Goal: Transaction & Acquisition: Purchase product/service

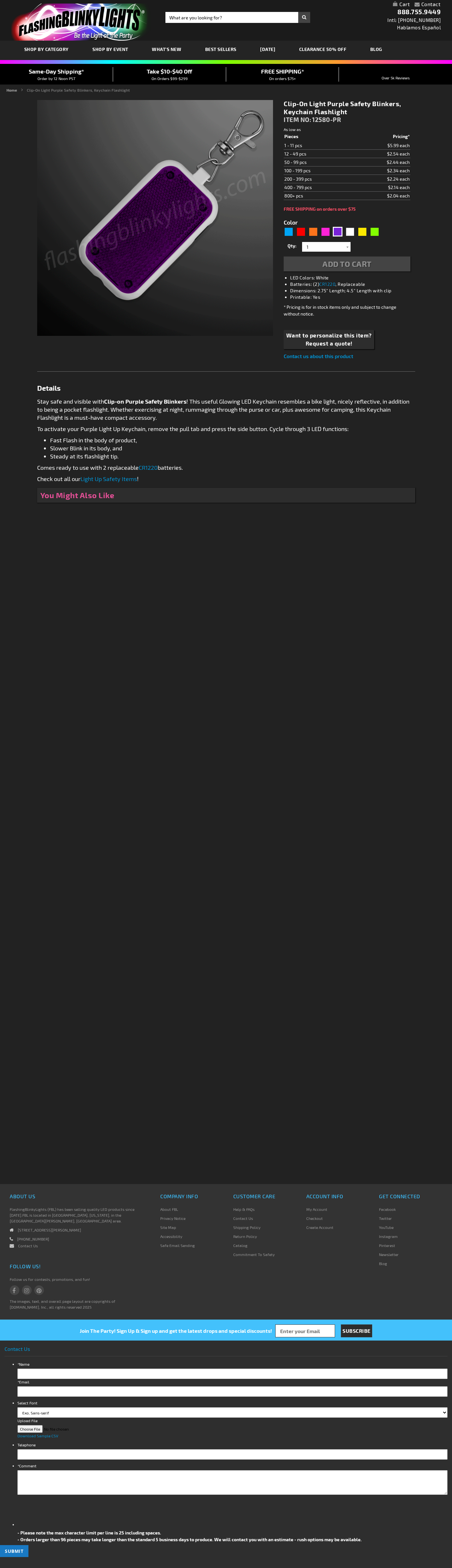
type input "5640"
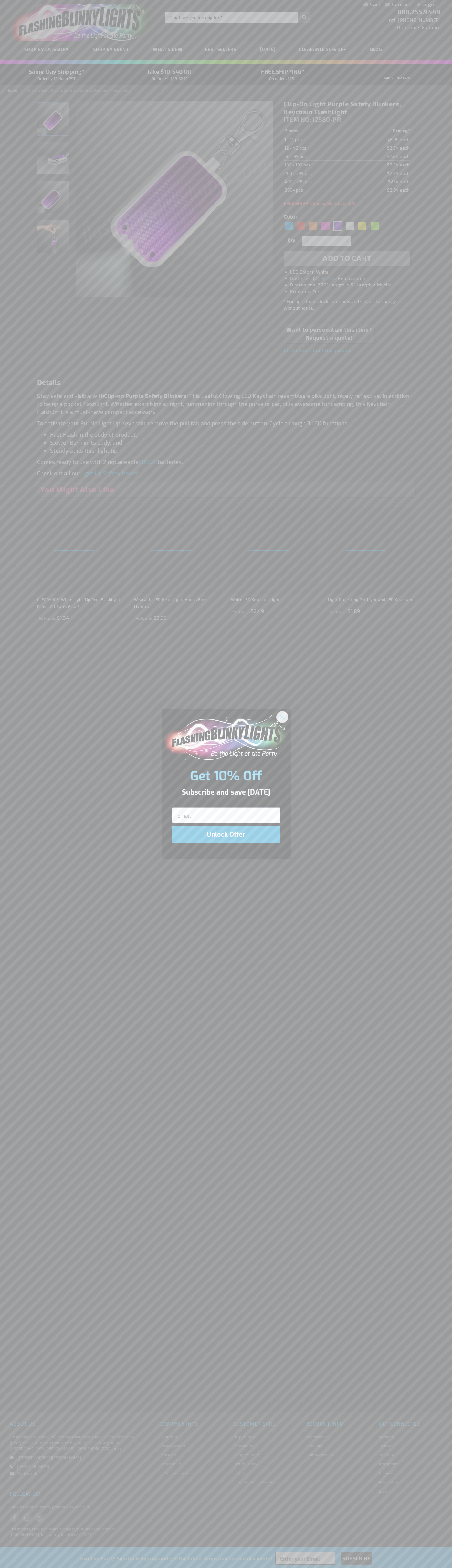
click at [282, 716] on icon "Close dialog" at bounding box center [281, 716] width 4 height 4
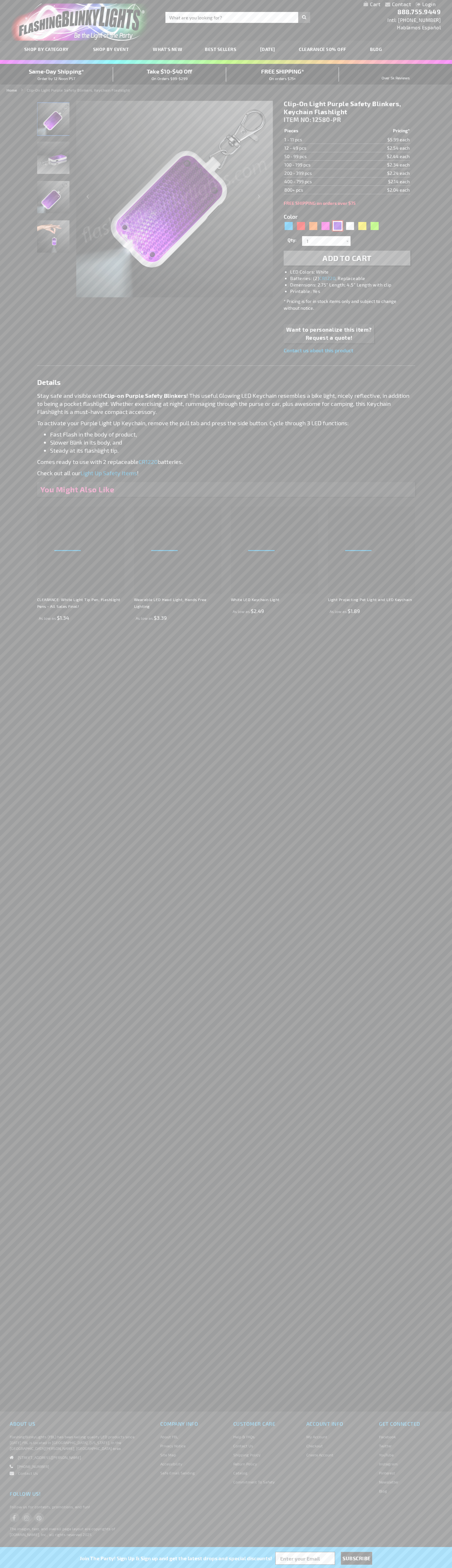
click at [337, 226] on div "Purple" at bounding box center [337, 226] width 10 height 10
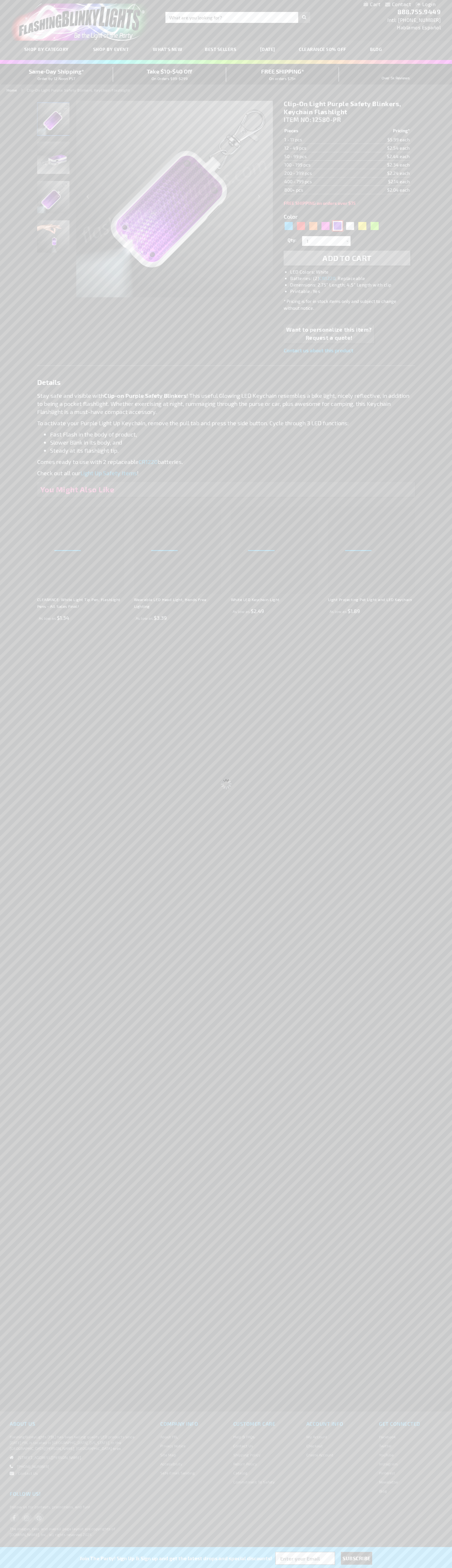
select select
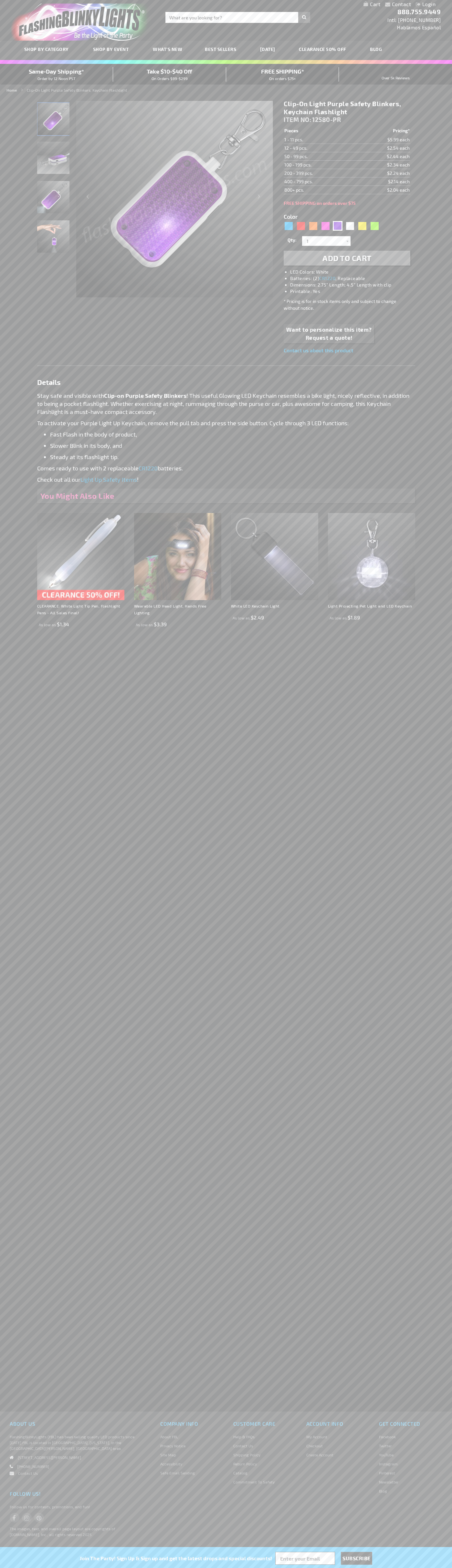
click at [347, 258] on span "Add to Cart" at bounding box center [347, 257] width 49 height 9
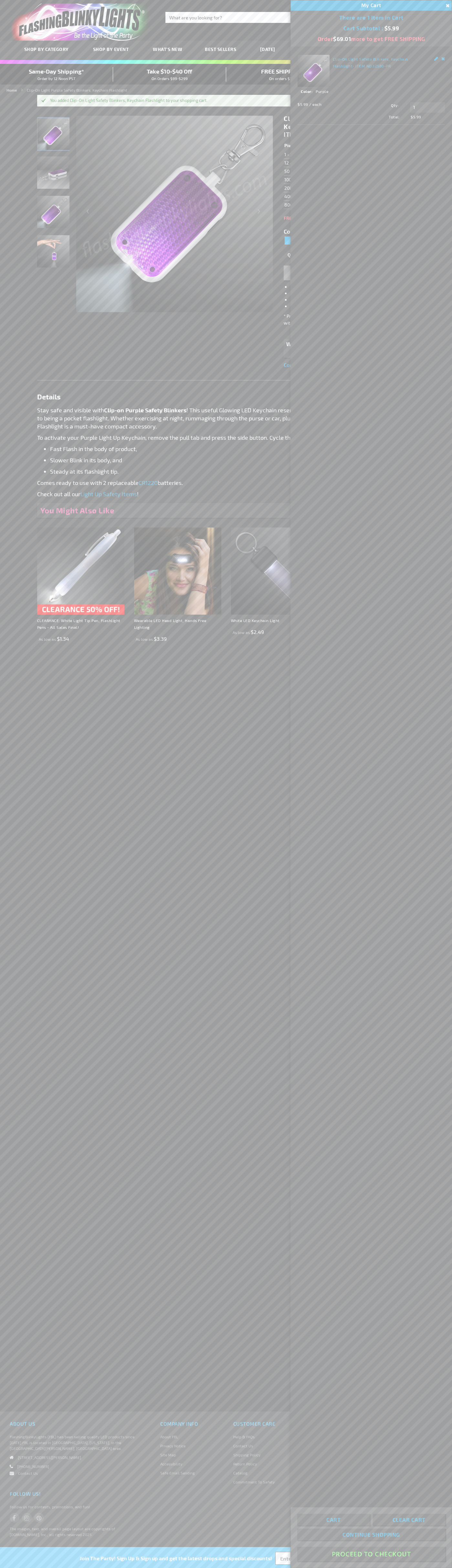
click at [371, 1554] on button "Proceed To Checkout" at bounding box center [371, 1554] width 148 height 15
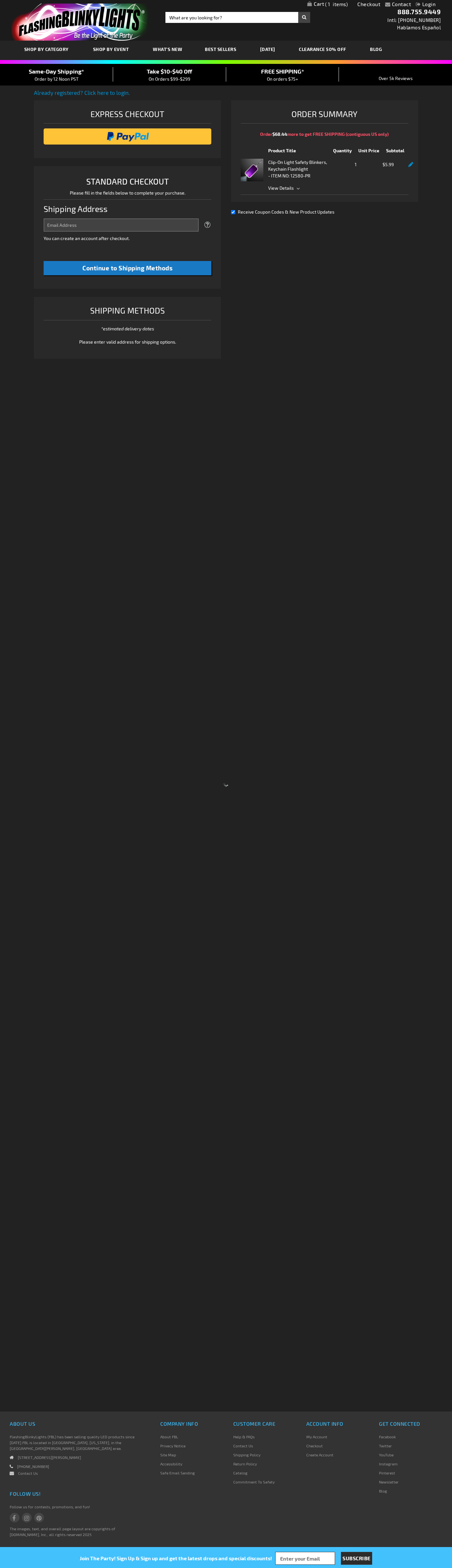
select select "US"
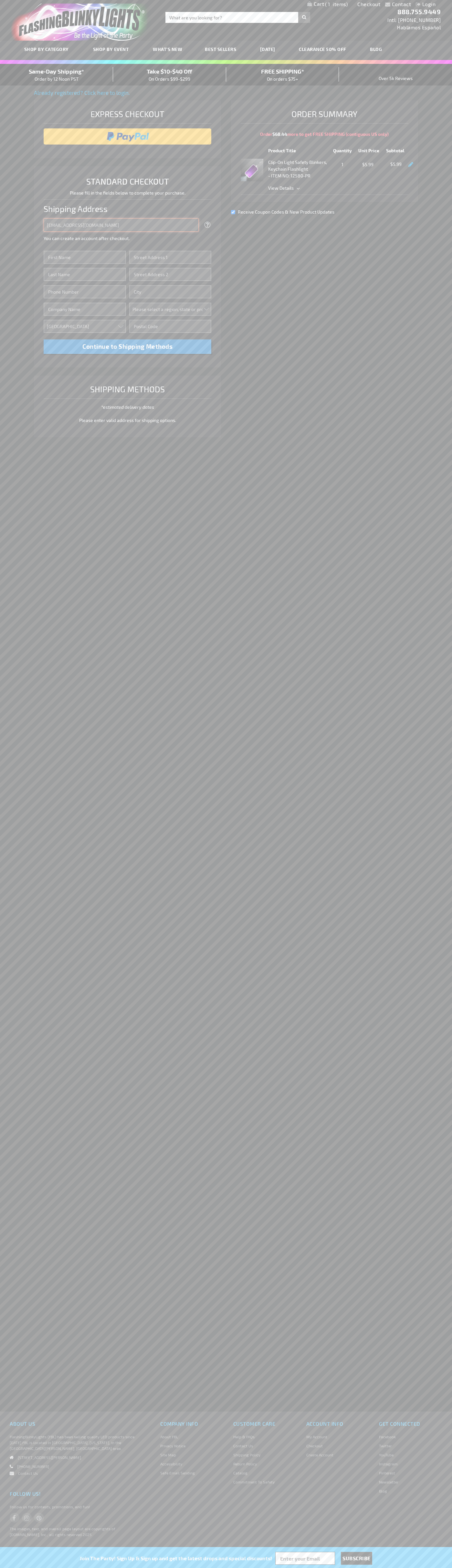
type input "johnsmith005@storebotmail.joonix.net"
type input "John"
type input "4021 Vernon Avenue"
type input "First floor"
type input "st. louis park"
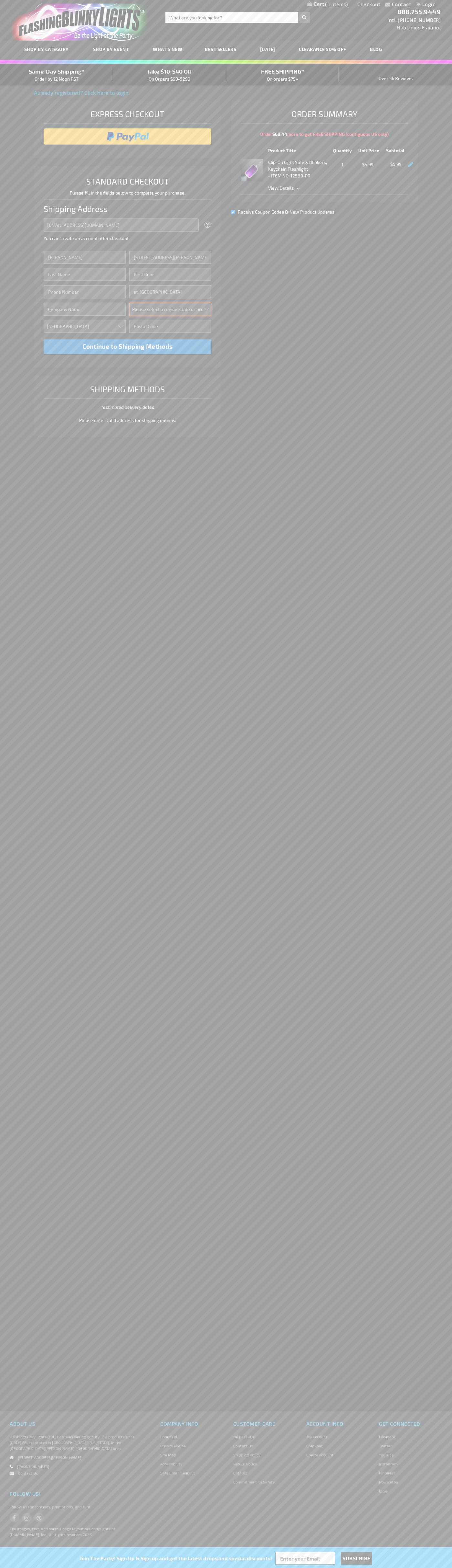
select select "34"
type input "55416"
type input "Smith"
type input "6502530000"
type input "John Smith"
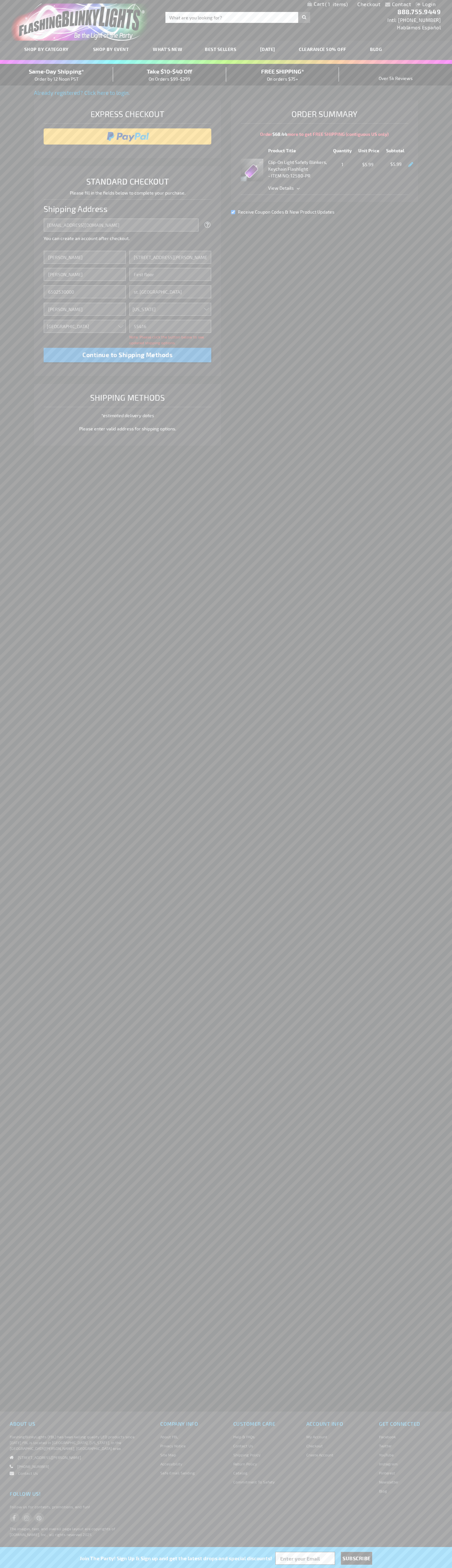
click at [57, 75] on div "Same-Day Shipping* Order by 12 Noon PST" at bounding box center [57, 74] width 113 height 15
click at [127, 136] on input "image" at bounding box center [127, 136] width 161 height 13
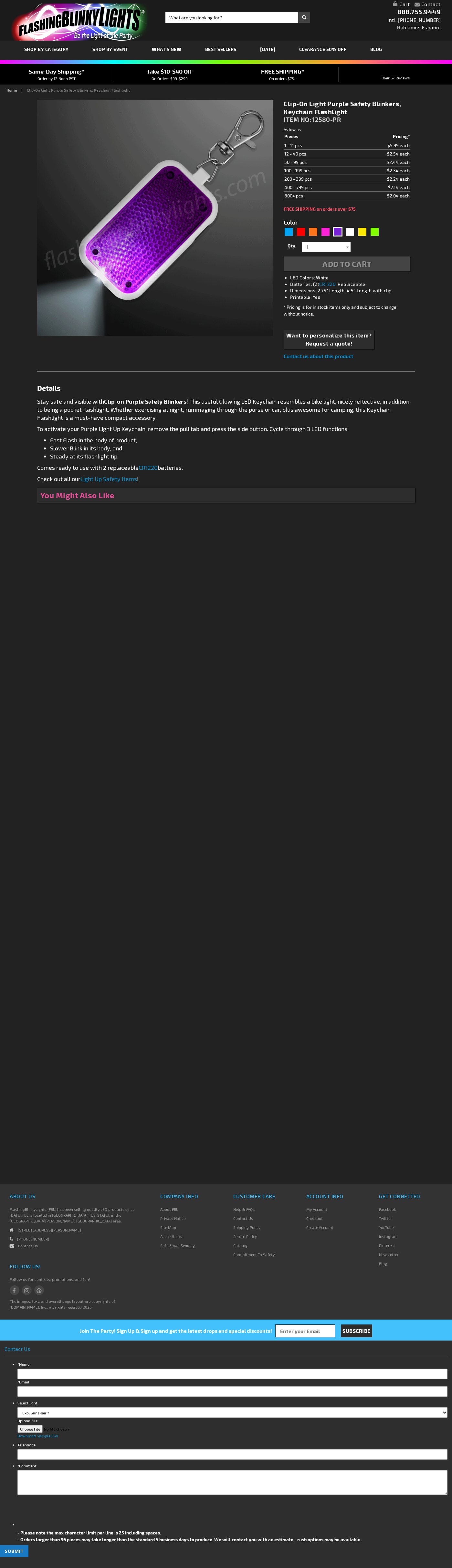
type input "5640"
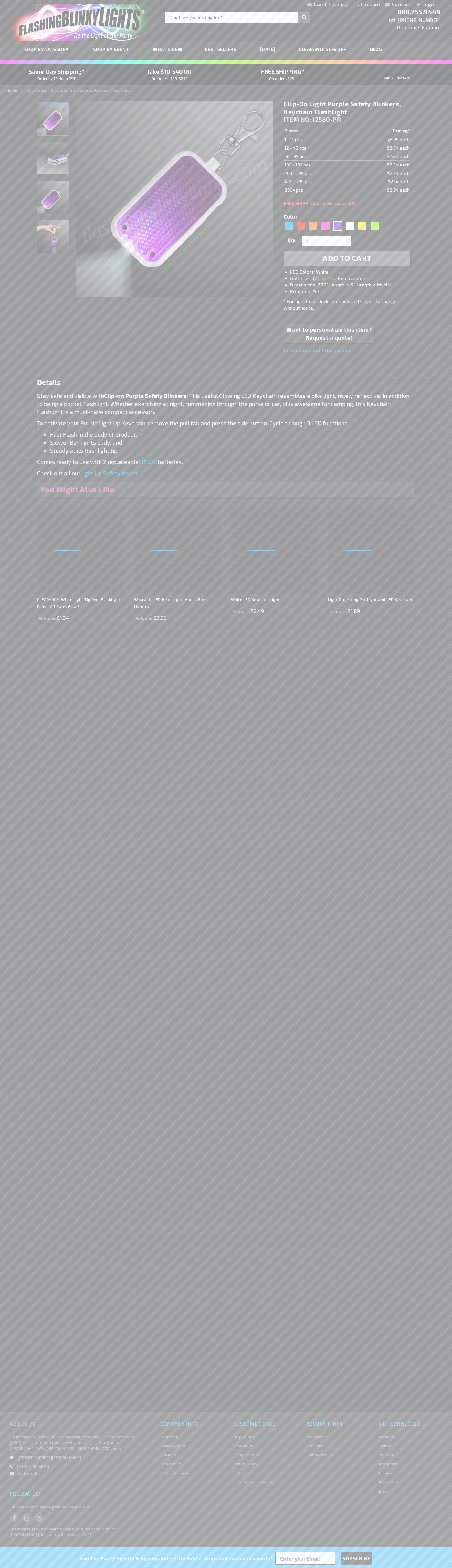
click at [327, 4] on span "1" at bounding box center [336, 4] width 23 height 6
